Goal: Task Accomplishment & Management: Manage account settings

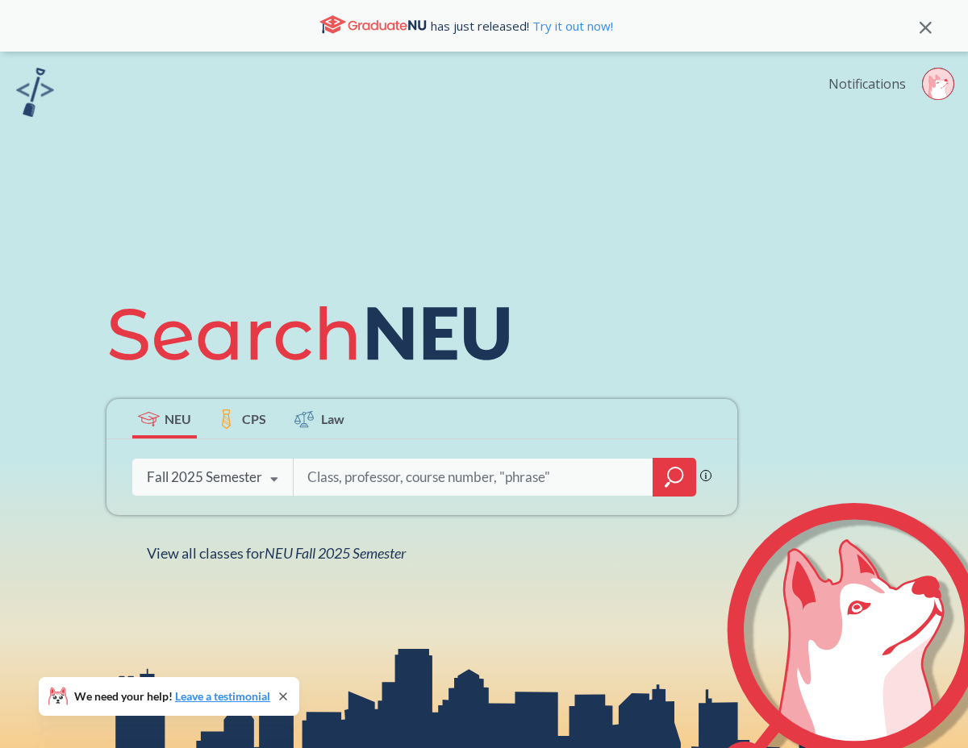
click at [869, 88] on link "Notifications" at bounding box center [866, 84] width 77 height 18
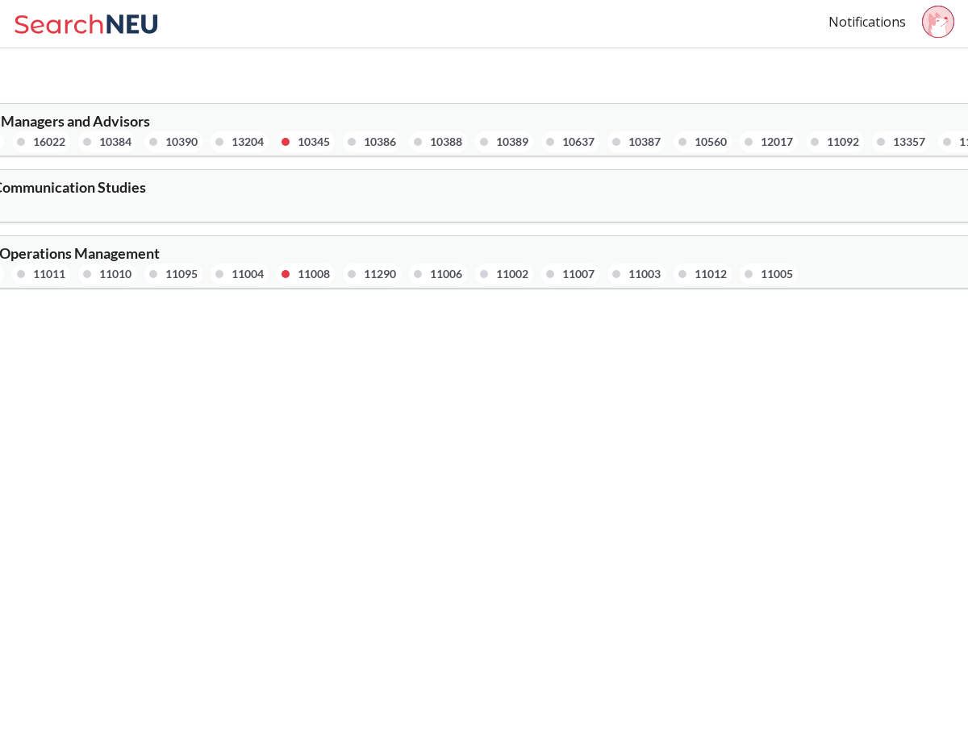
click at [294, 139] on div "10345" at bounding box center [306, 141] width 58 height 21
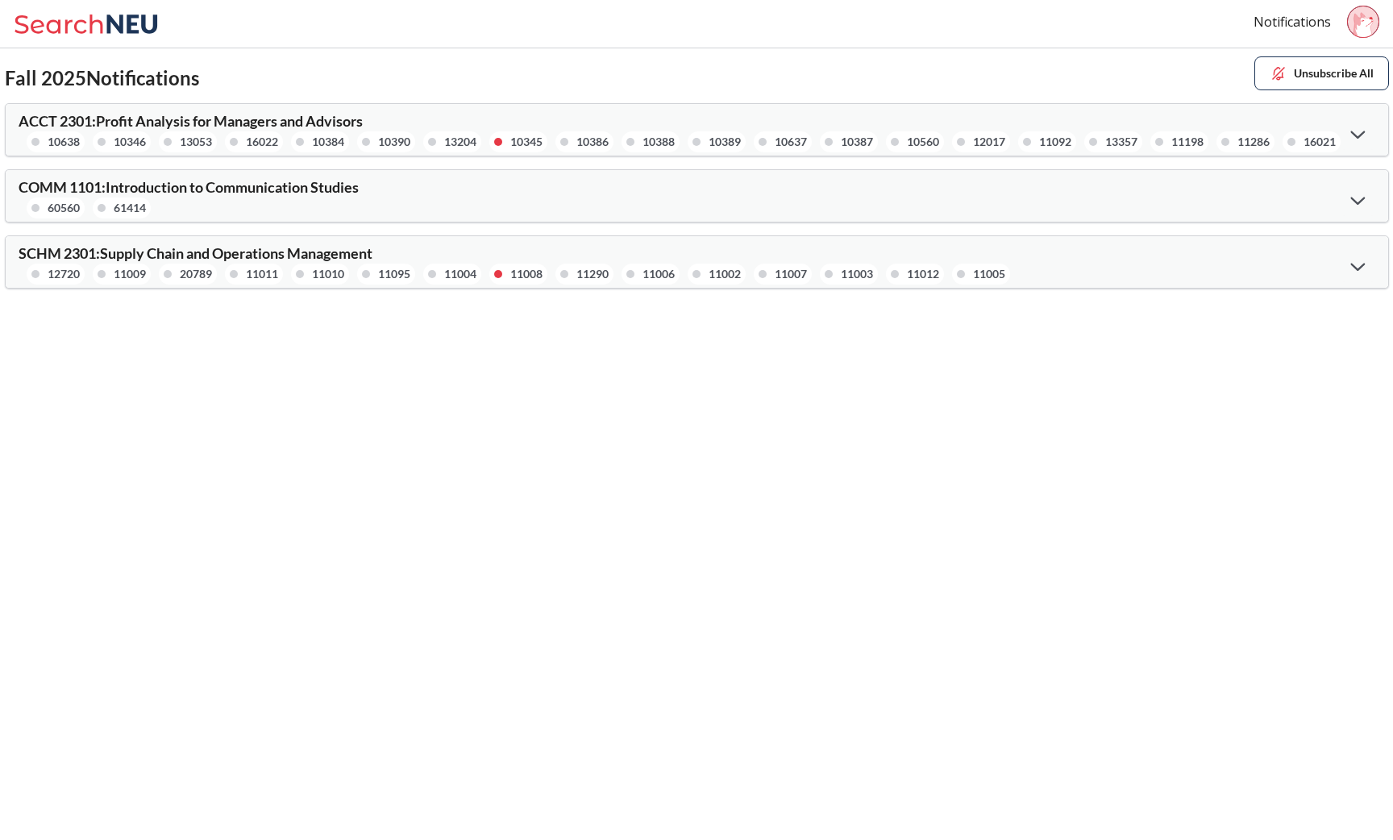
click at [967, 128] on div at bounding box center [1358, 133] width 35 height 33
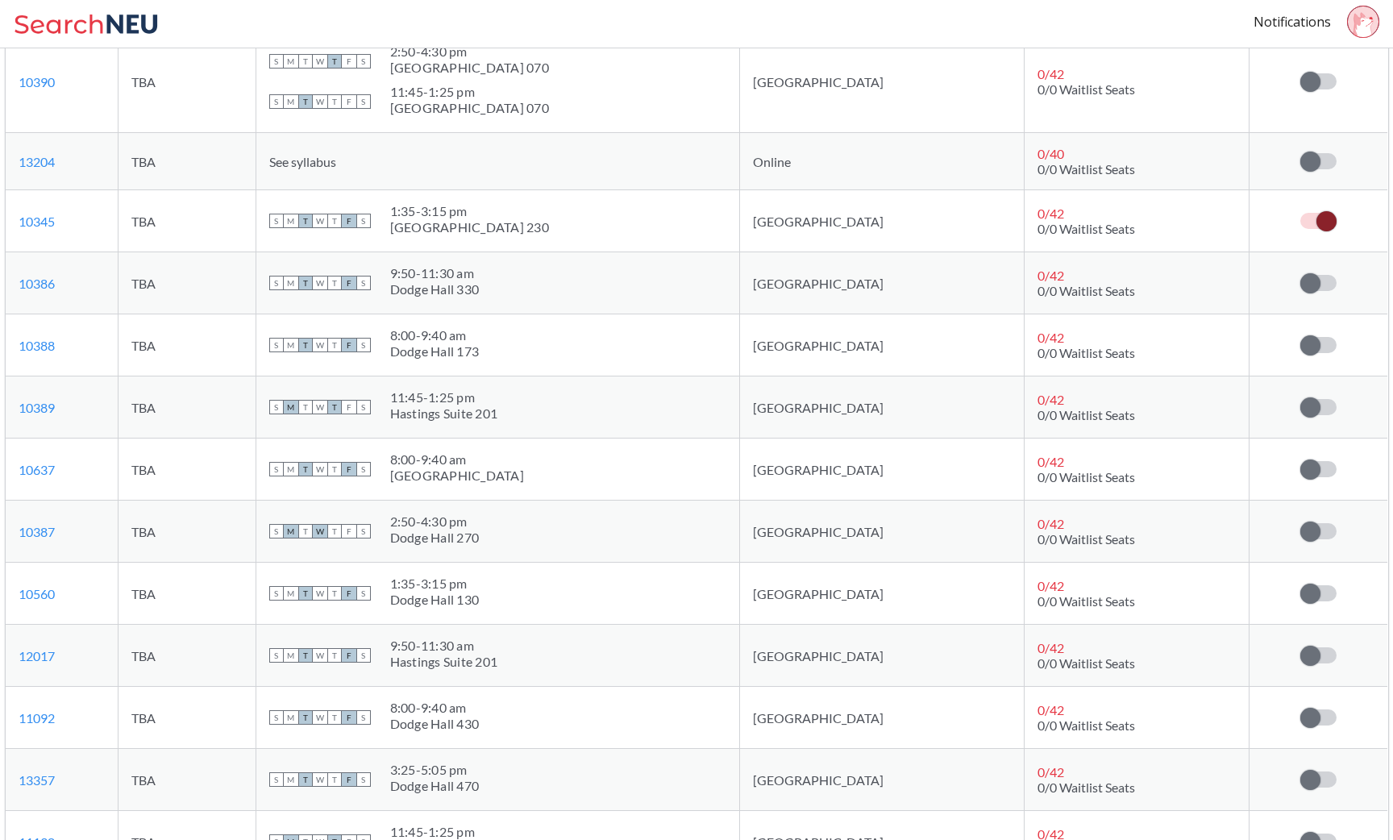
scroll to position [489, 0]
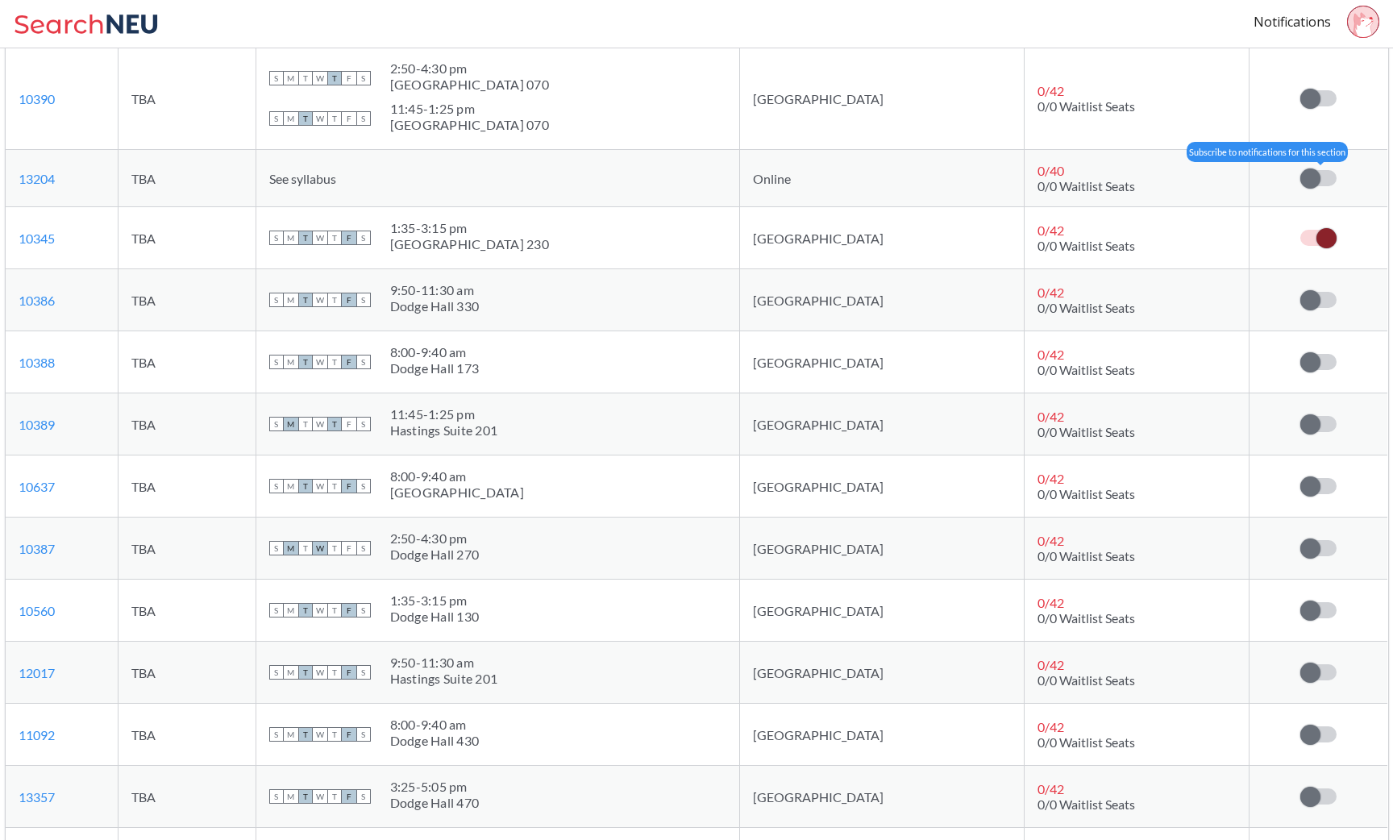
click at [967, 183] on span at bounding box center [1311, 179] width 20 height 20
click at [967, 170] on input "checkbox" at bounding box center [1301, 170] width 0 height 0
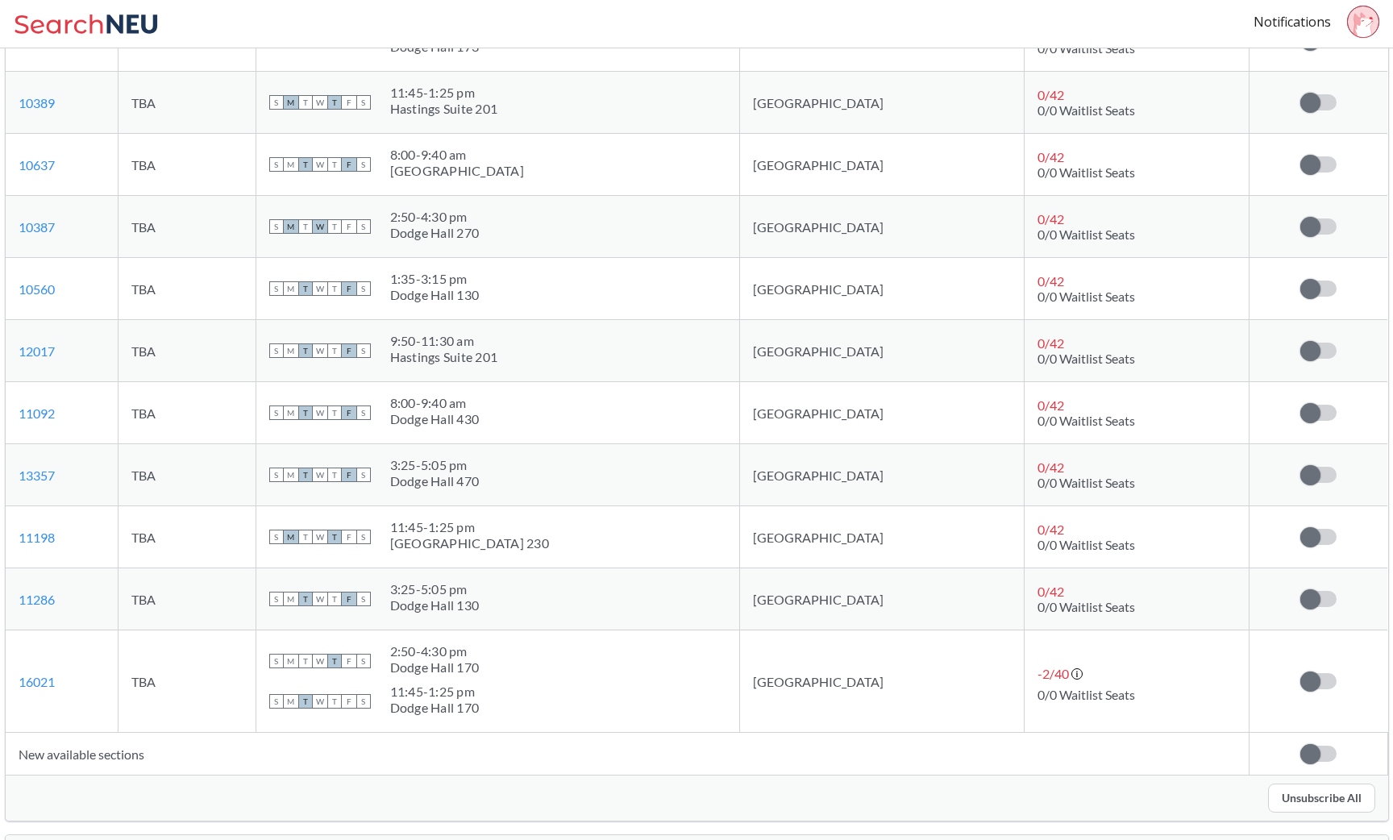
scroll to position [936, 0]
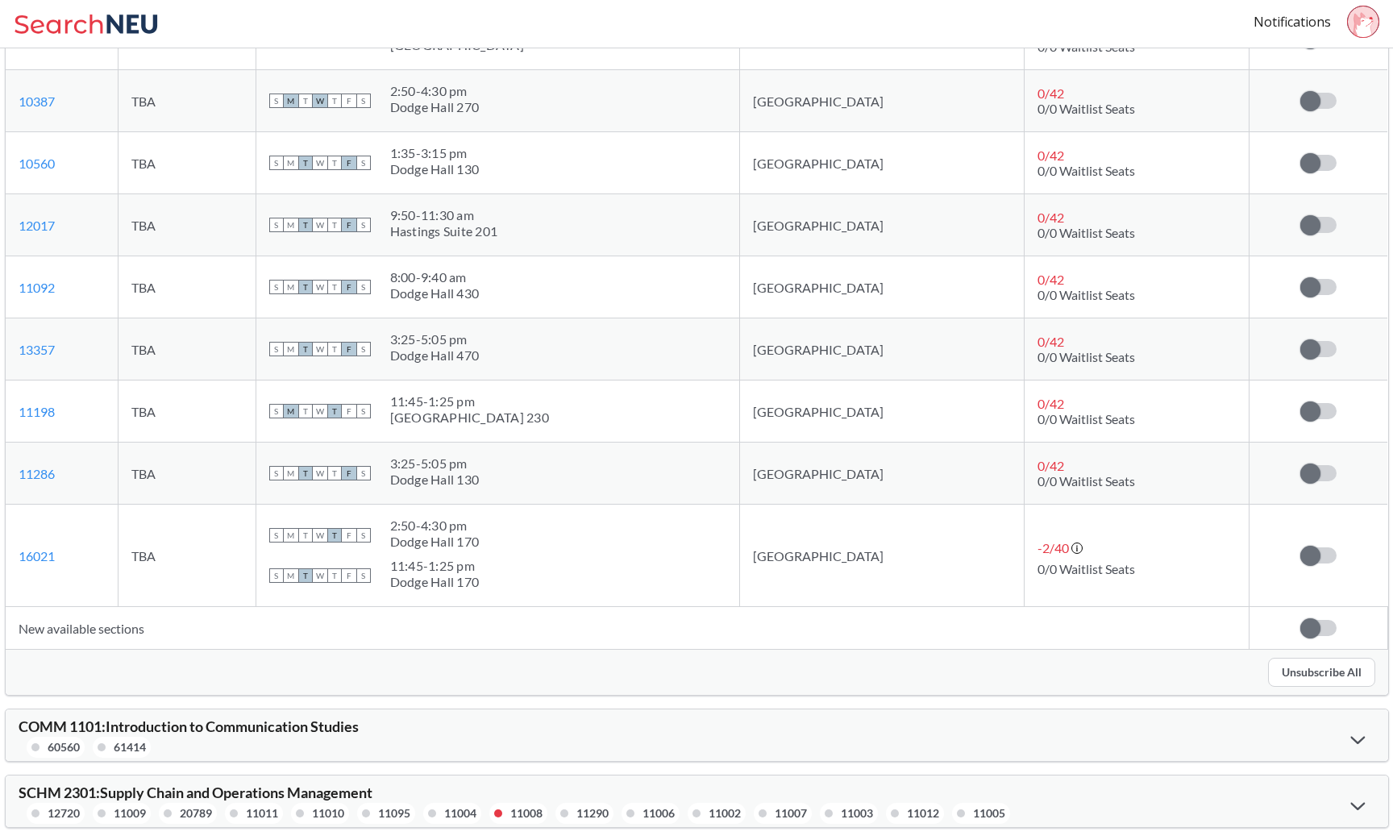
click at [597, 747] on div "SCHM 2301 : Supply Chain and Operations Management 12720 11009 20789 11011 1101…" at bounding box center [358, 804] width 679 height 39
click at [967, 747] on icon at bounding box center [1358, 805] width 15 height 9
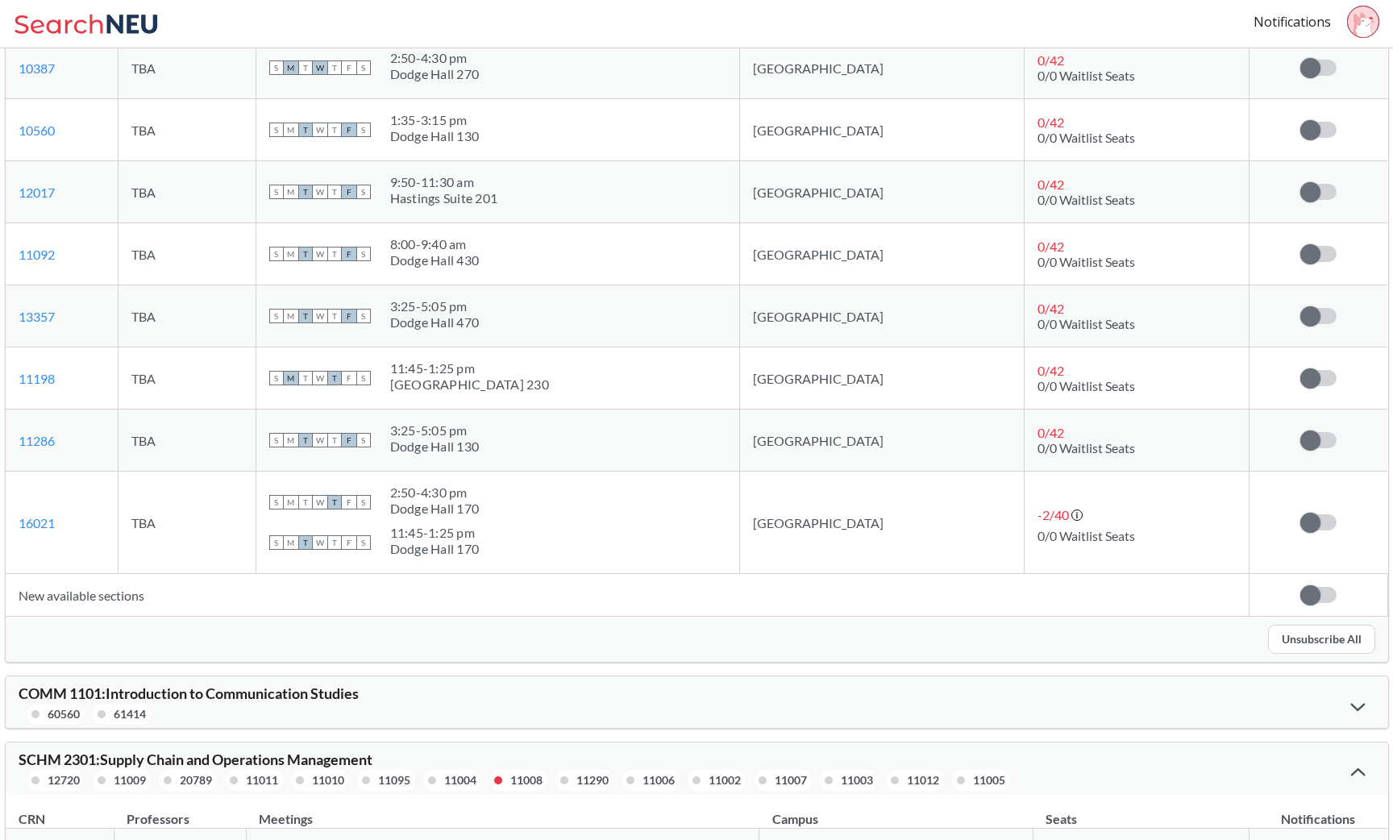
scroll to position [994, 0]
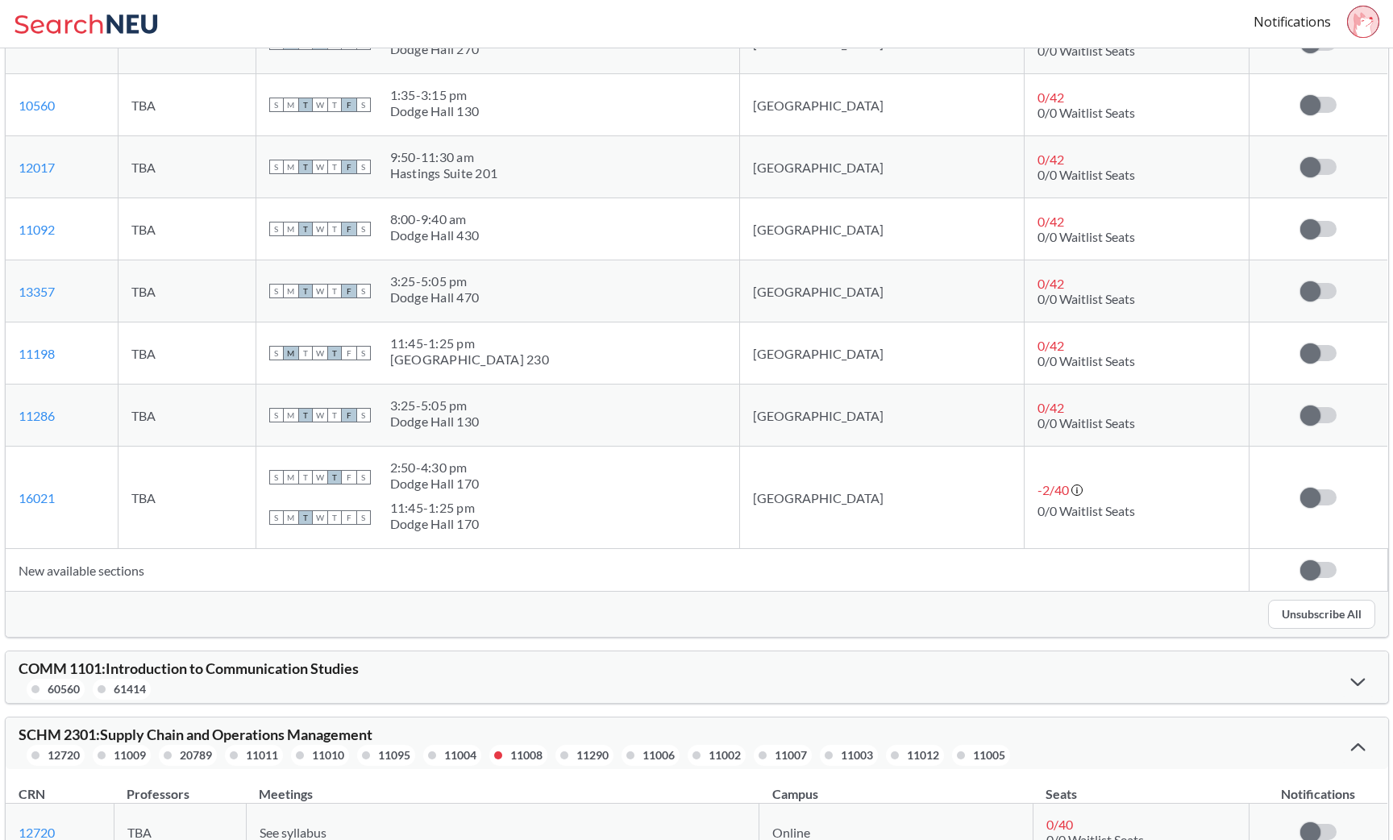
click at [967, 681] on icon at bounding box center [1358, 681] width 15 height 9
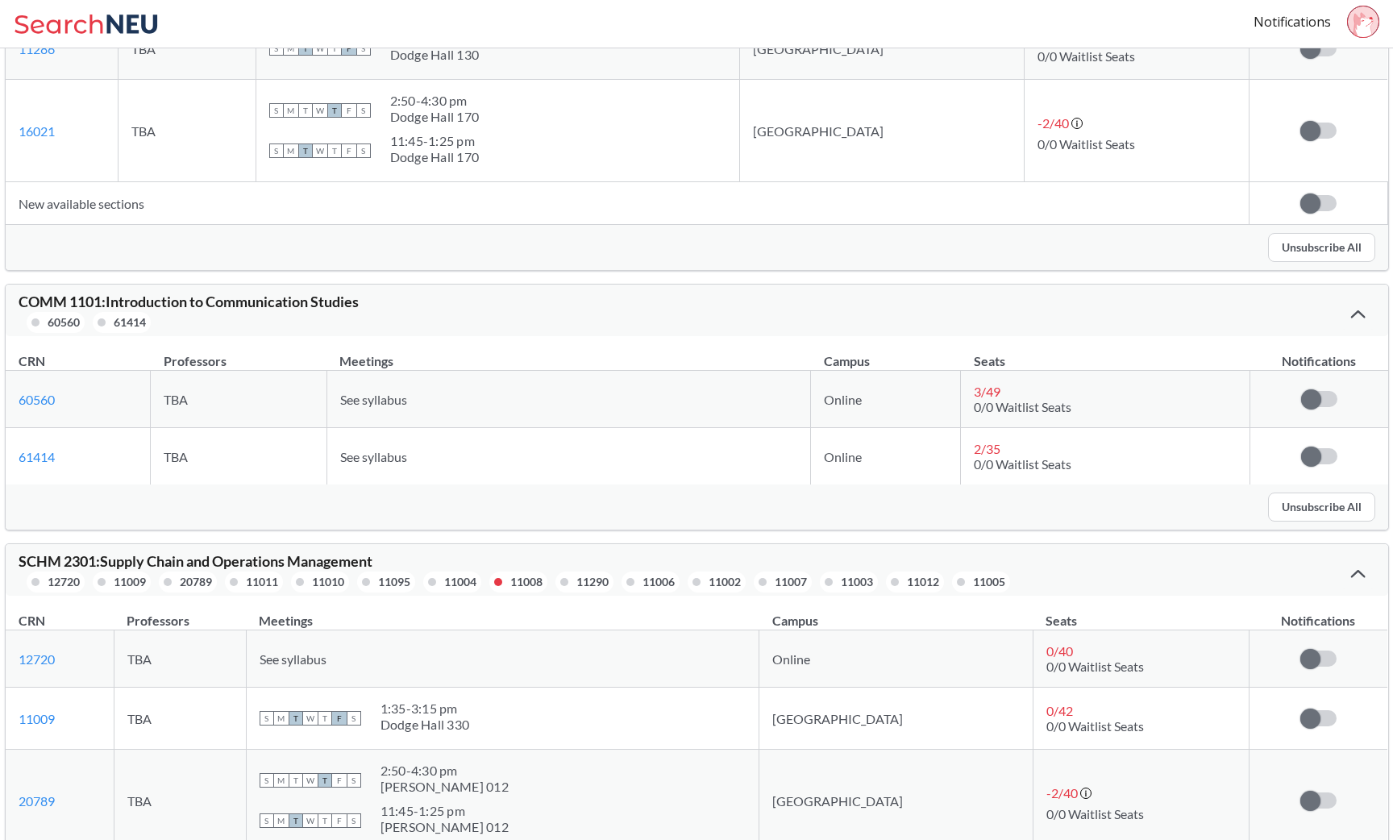
scroll to position [1359, 0]
click at [967, 513] on button "Unsubscribe All" at bounding box center [1321, 509] width 107 height 29
click at [967, 511] on button "Unsubscribe All" at bounding box center [1321, 509] width 107 height 29
click at [967, 514] on button "Unsubscribe All" at bounding box center [1321, 509] width 107 height 29
click at [967, 324] on div at bounding box center [1358, 316] width 35 height 32
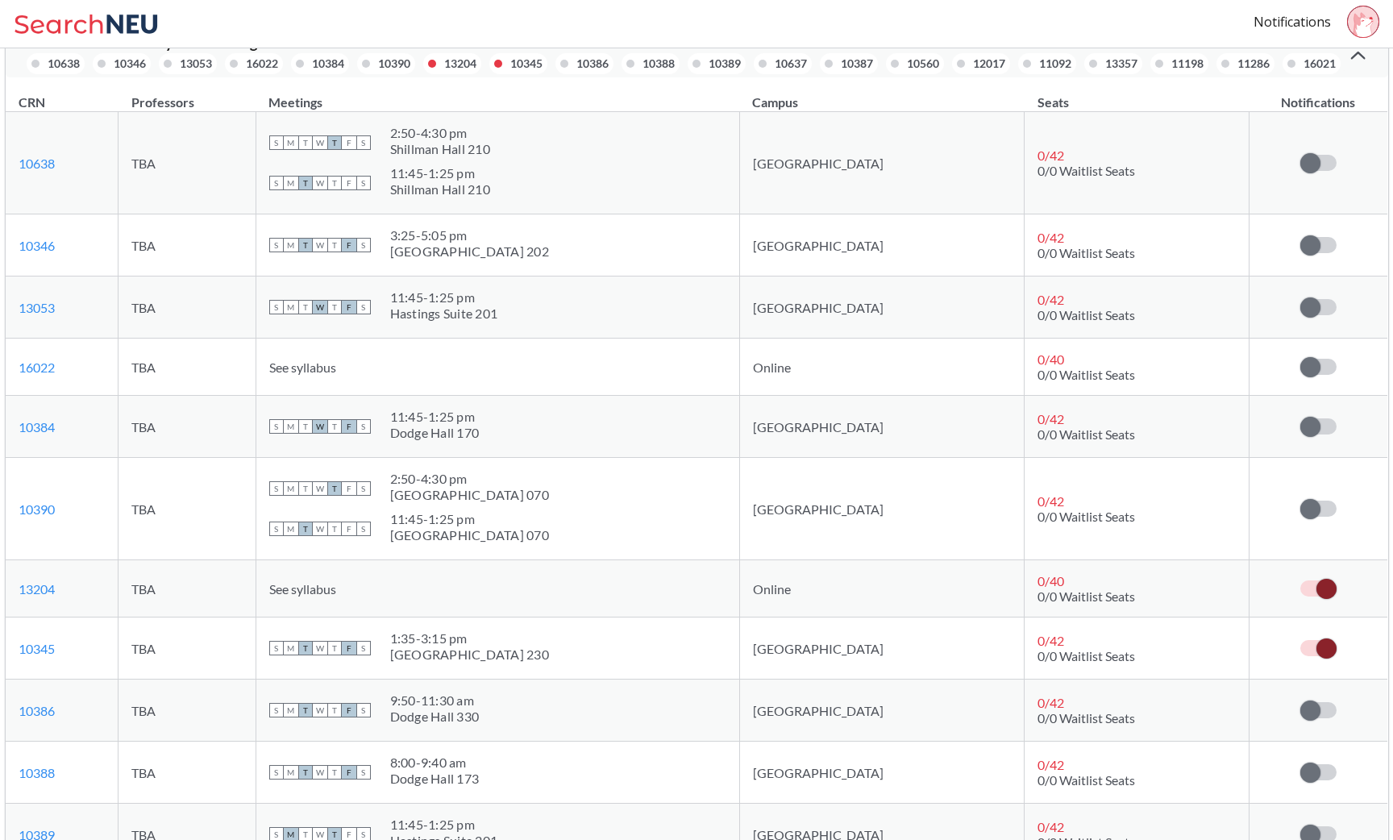
scroll to position [82, 0]
